Goal: Navigation & Orientation: Find specific page/section

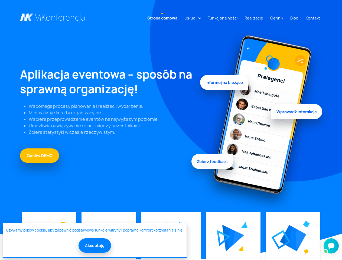
click at [192, 18] on link "Usługi" at bounding box center [190, 18] width 16 height 10
click at [233, 238] on img at bounding box center [234, 238] width 22 height 27
click at [293, 238] on img at bounding box center [293, 238] width 26 height 26
click at [94, 246] on button "Akceptuję" at bounding box center [95, 246] width 33 height 14
